Goal: Information Seeking & Learning: Understand process/instructions

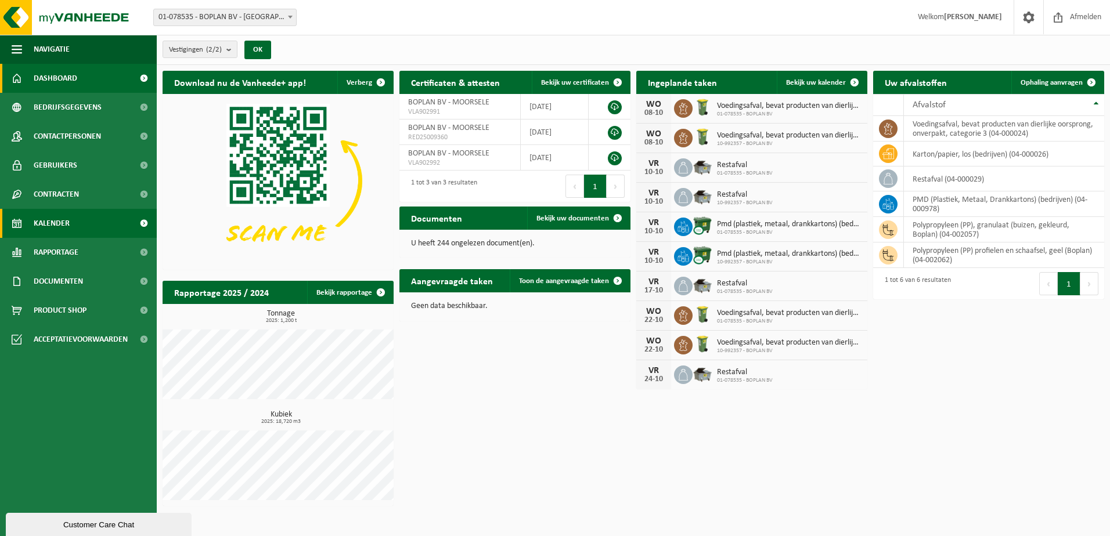
click at [78, 232] on link "Kalender" at bounding box center [78, 223] width 157 height 29
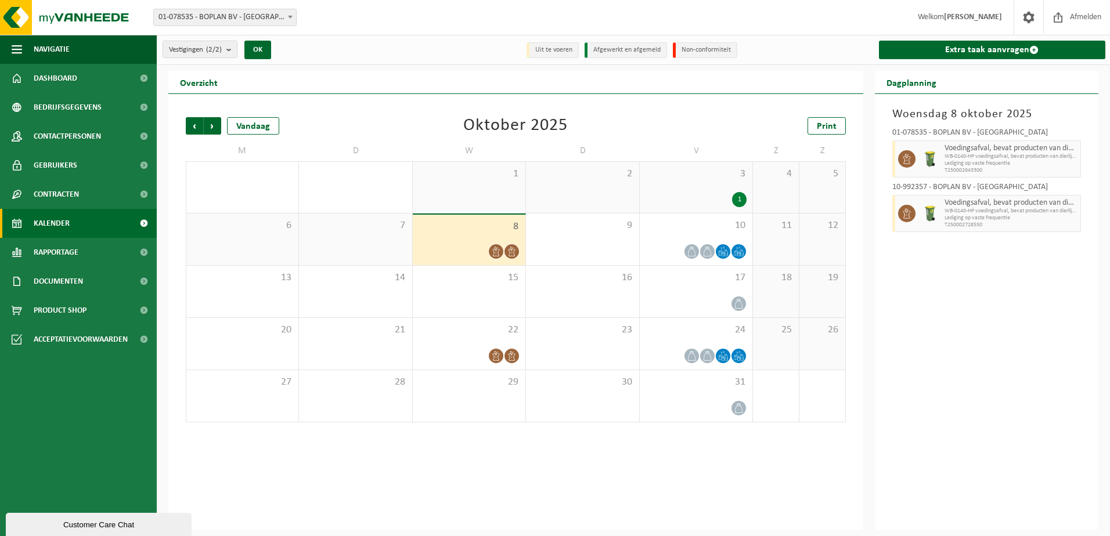
click at [572, 48] on li "Uit te voeren" at bounding box center [552, 50] width 52 height 16
click at [608, 50] on li "Afgewerkt en afgemeld" at bounding box center [625, 50] width 82 height 16
click at [960, 167] on span "T250002643300" at bounding box center [1010, 170] width 133 height 7
click at [981, 208] on span "WB-0140-HP voedingsafval, bevat producten van dierlijke oors" at bounding box center [1010, 211] width 133 height 7
click at [685, 259] on div "10" at bounding box center [695, 240] width 113 height 52
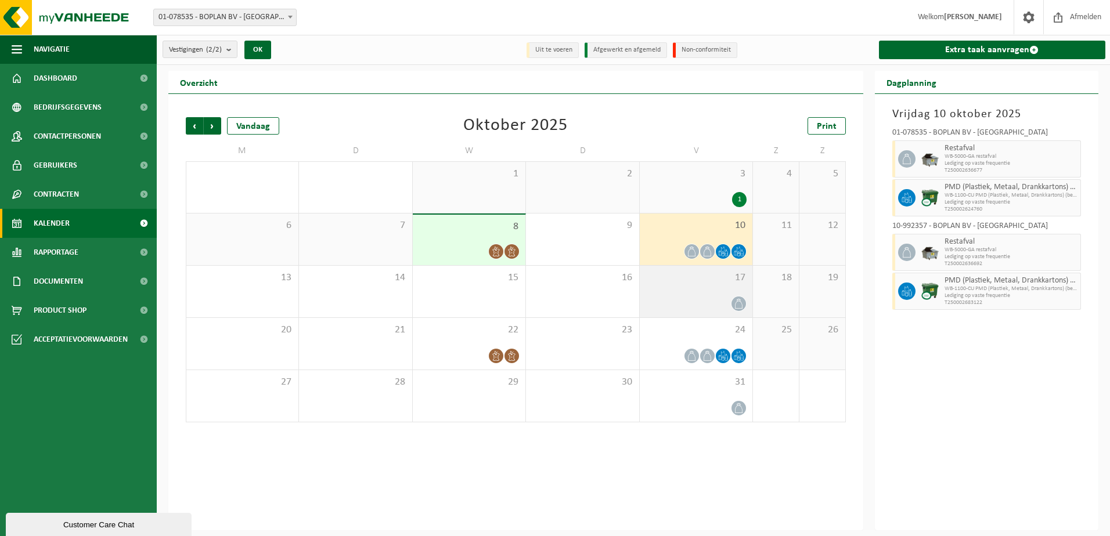
click at [704, 311] on div "17" at bounding box center [695, 292] width 113 height 52
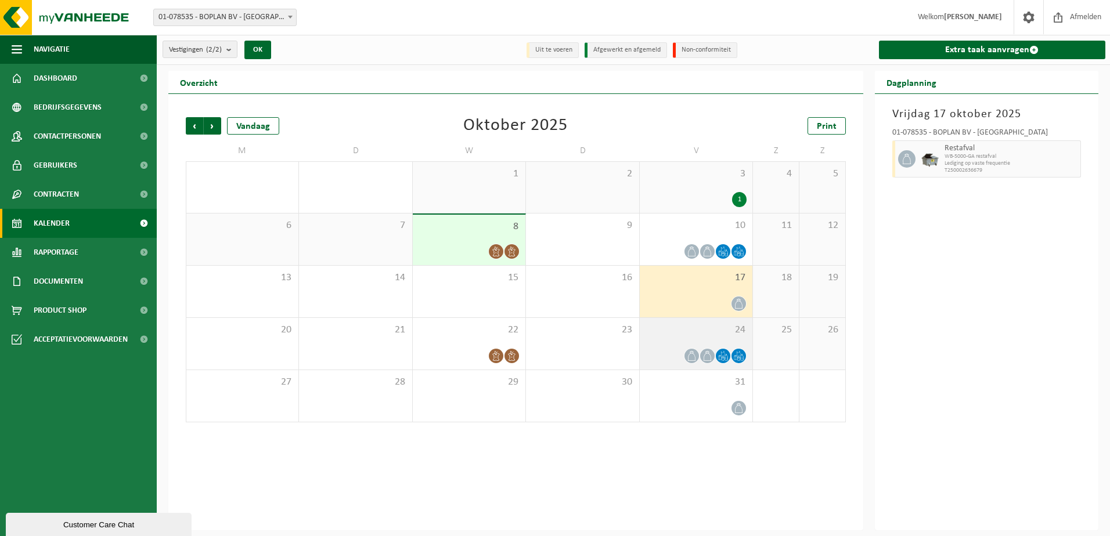
click at [672, 346] on div "24" at bounding box center [695, 344] width 113 height 52
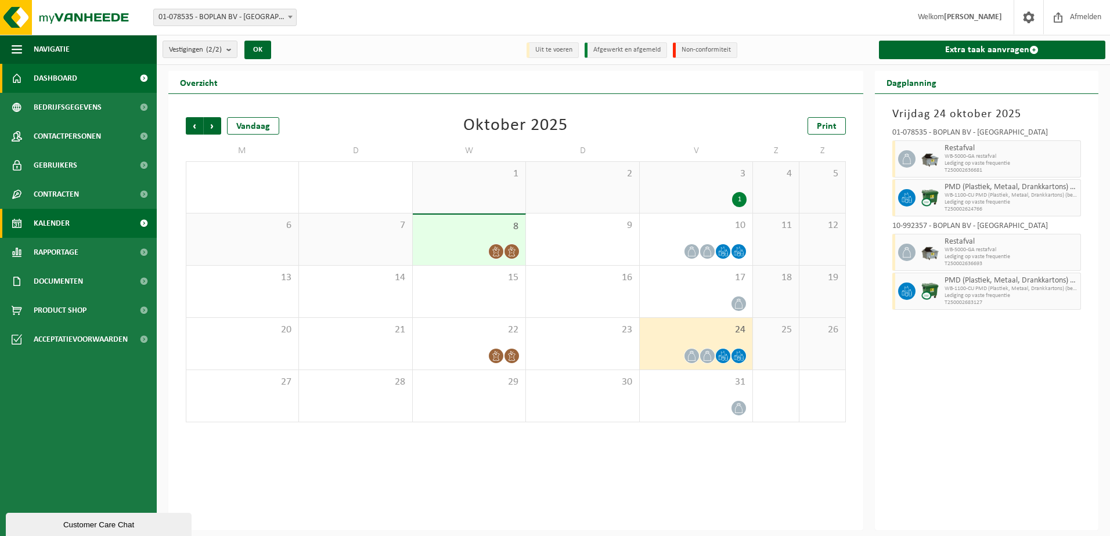
click at [96, 67] on link "Dashboard" at bounding box center [78, 78] width 157 height 29
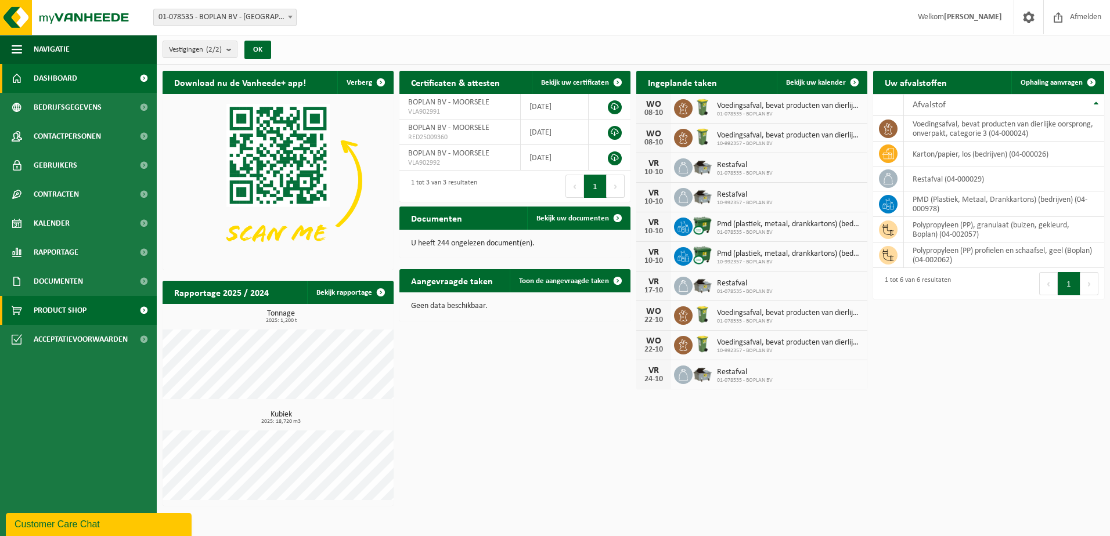
click at [102, 321] on link "Product Shop" at bounding box center [78, 310] width 157 height 29
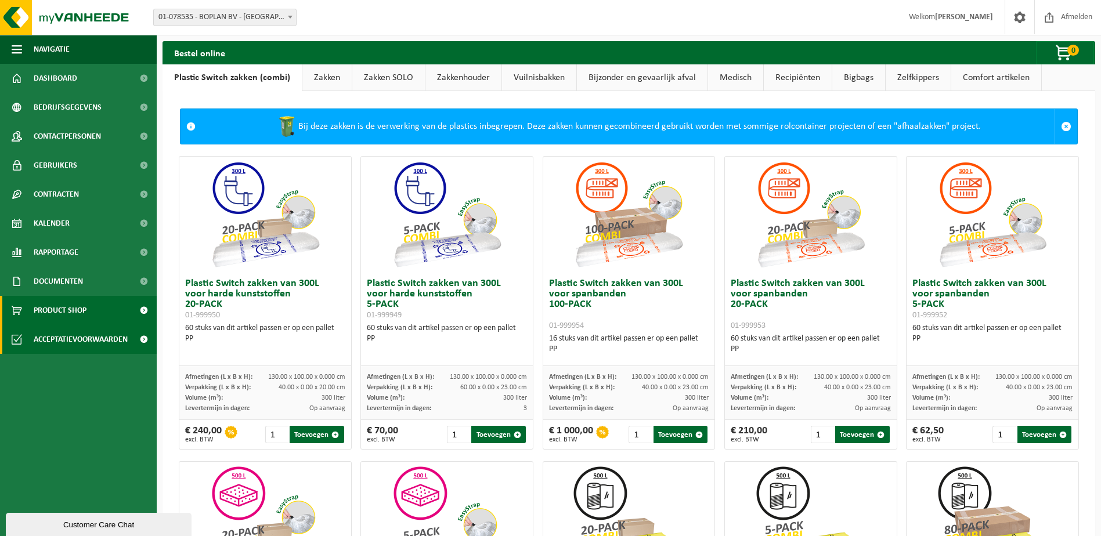
click at [89, 337] on span "Acceptatievoorwaarden" at bounding box center [81, 339] width 94 height 29
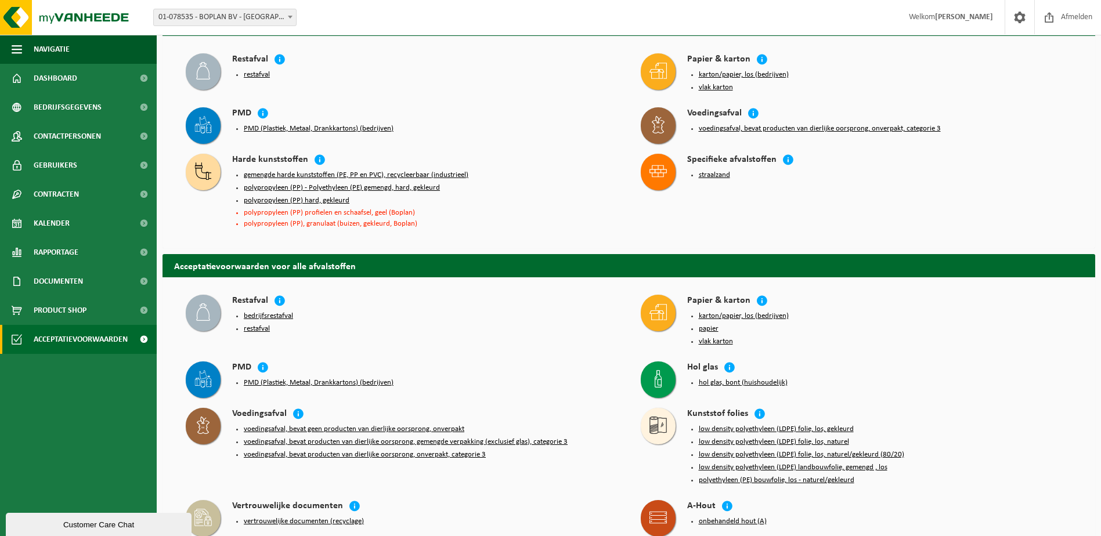
scroll to position [639, 0]
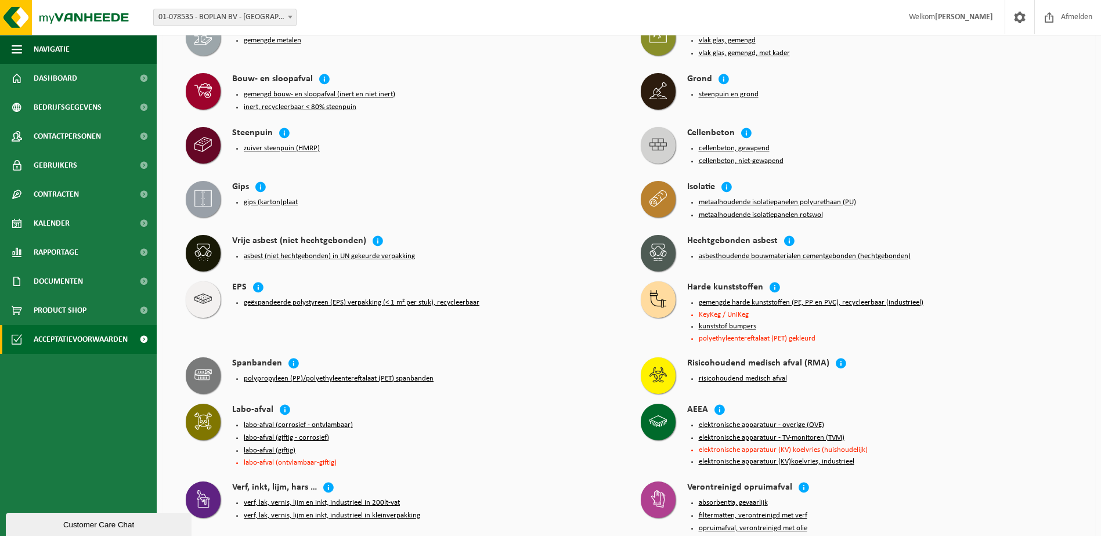
click at [789, 335] on li "polyethyleentereftalaat (PET) gekleurd" at bounding box center [886, 339] width 374 height 8
click at [776, 322] on li "kunststof bumpers" at bounding box center [886, 326] width 374 height 9
click at [766, 311] on li "KeyKeg / UniKeg" at bounding box center [886, 315] width 374 height 8
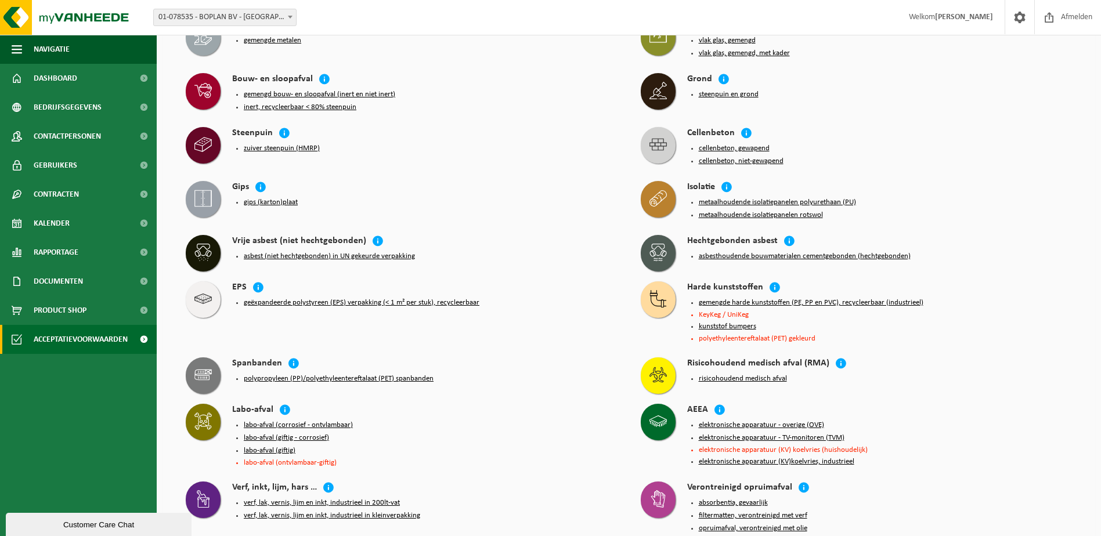
click at [766, 311] on li "KeyKeg / UniKeg" at bounding box center [886, 315] width 374 height 8
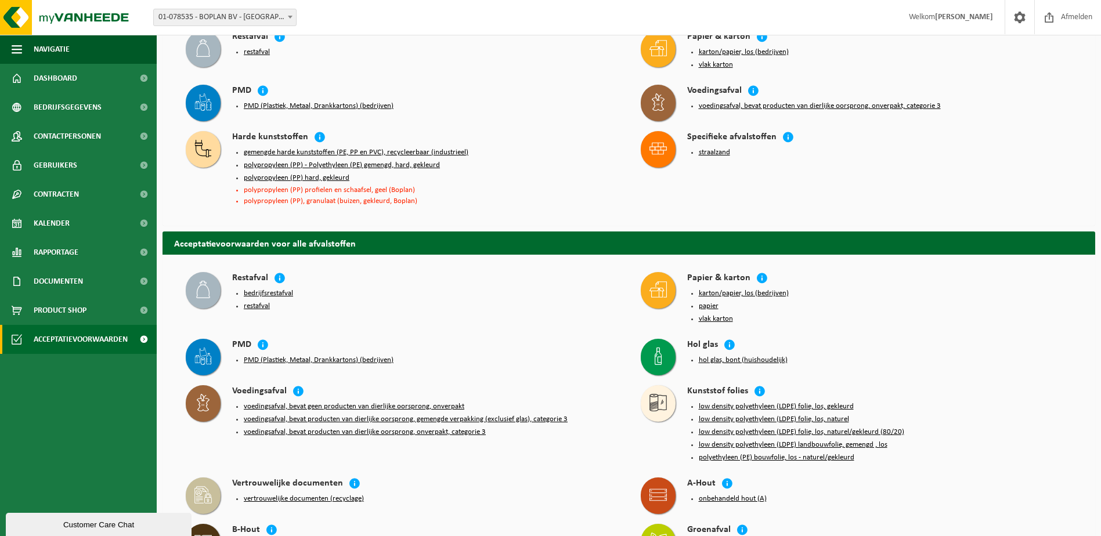
scroll to position [0, 0]
